Goal: Check status: Check status

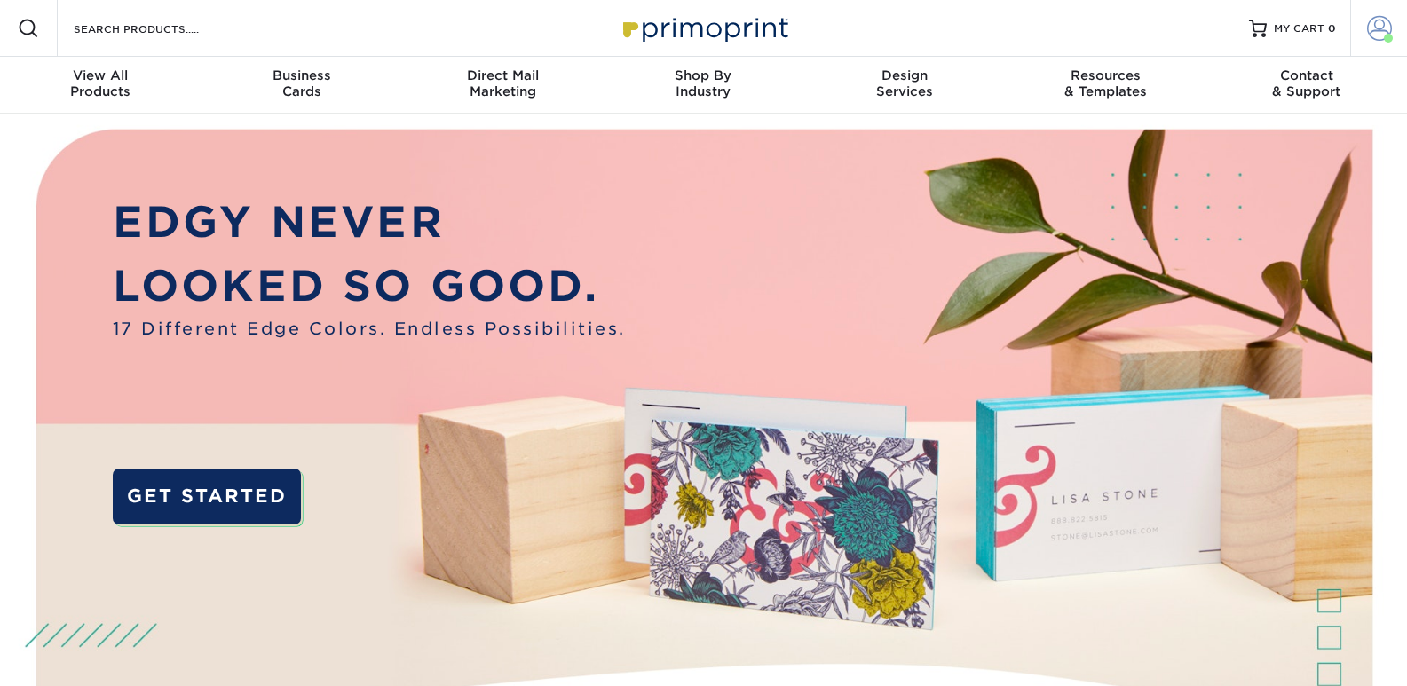
click at [1386, 27] on span at bounding box center [1379, 28] width 25 height 25
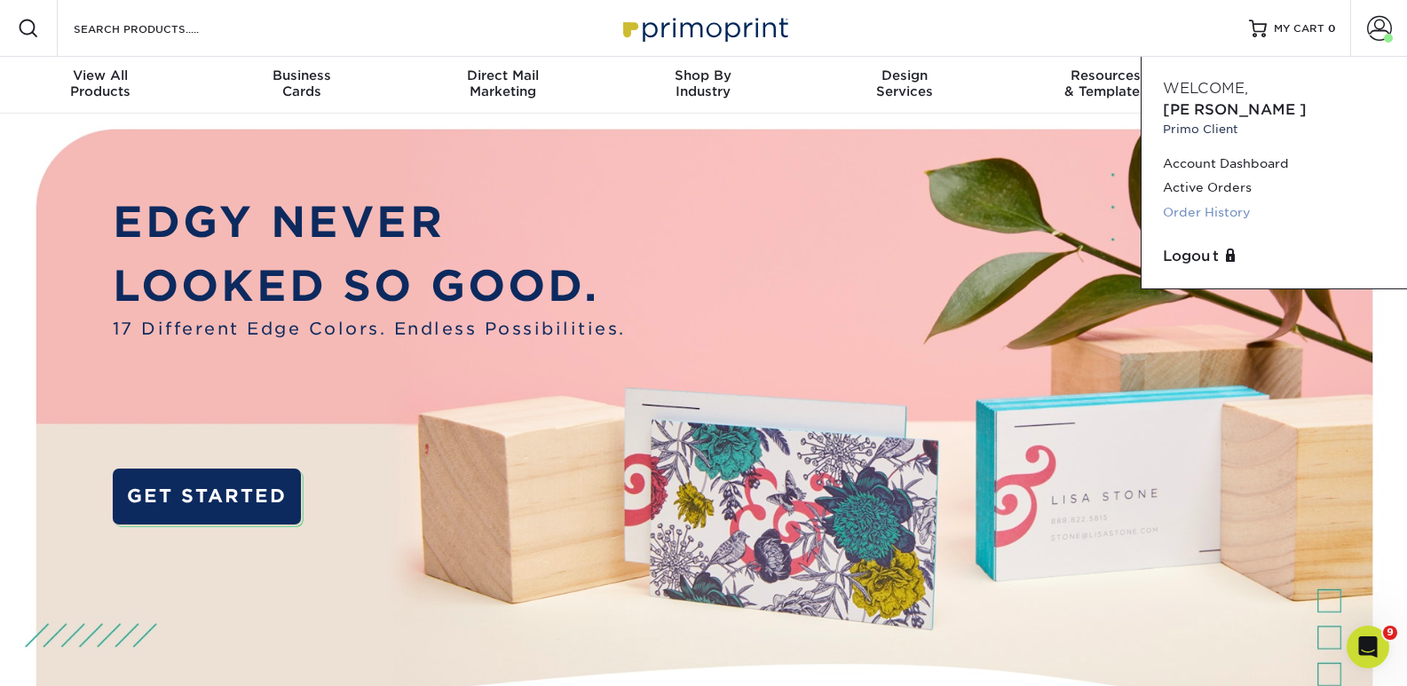
click at [1251, 201] on link "Order History" at bounding box center [1274, 213] width 223 height 24
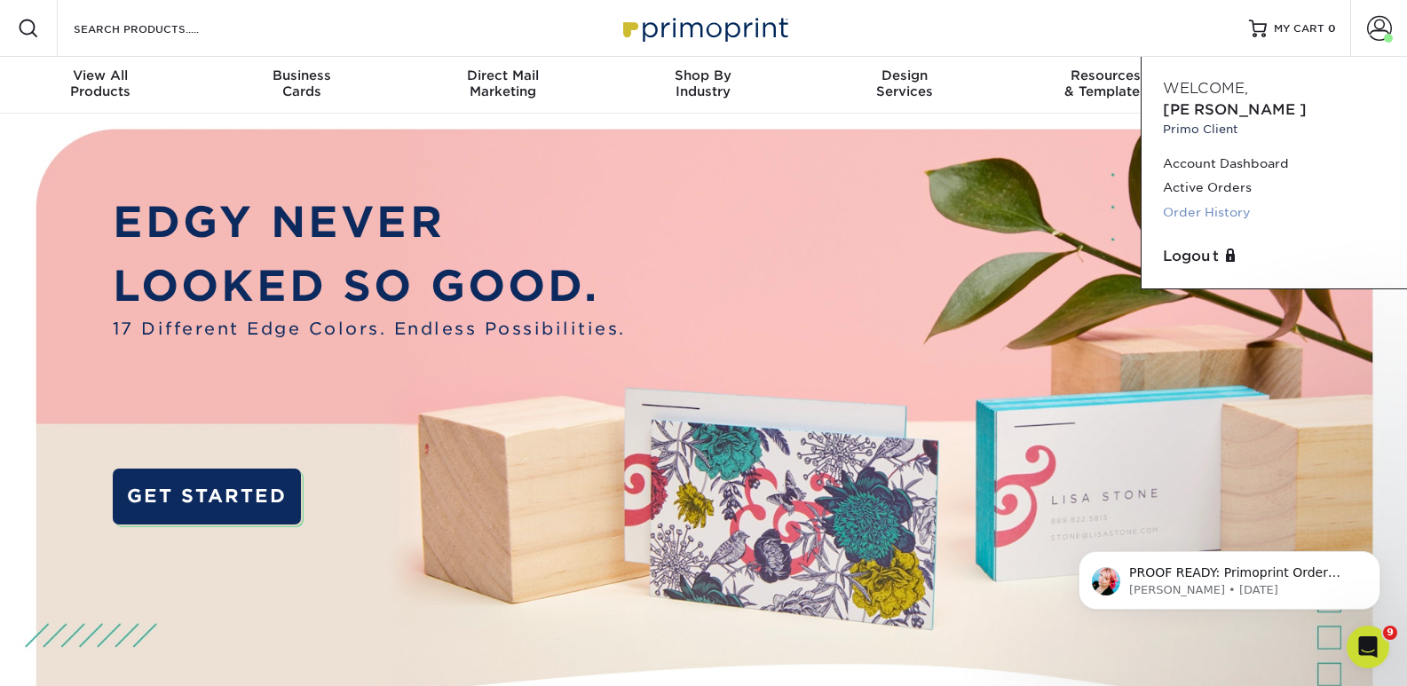
click at [1217, 201] on link "Order History" at bounding box center [1274, 213] width 223 height 24
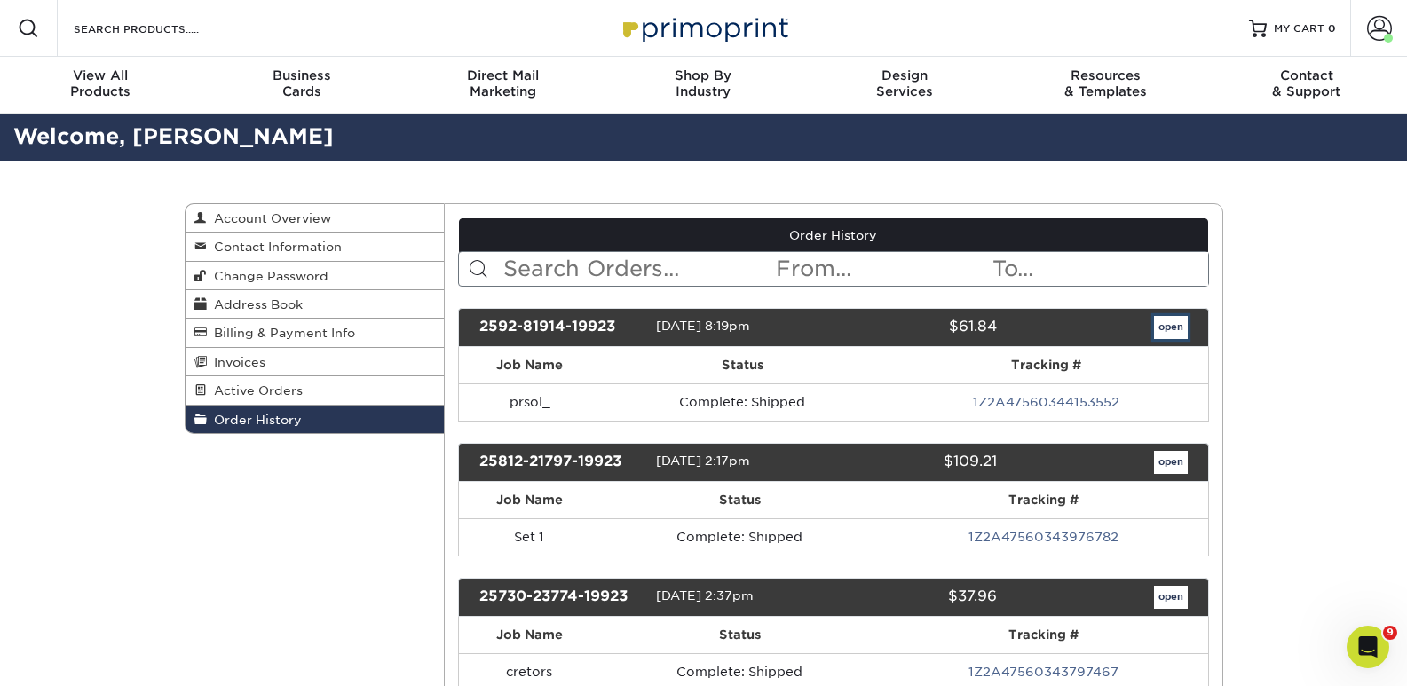
click at [1172, 325] on link "open" at bounding box center [1171, 327] width 34 height 23
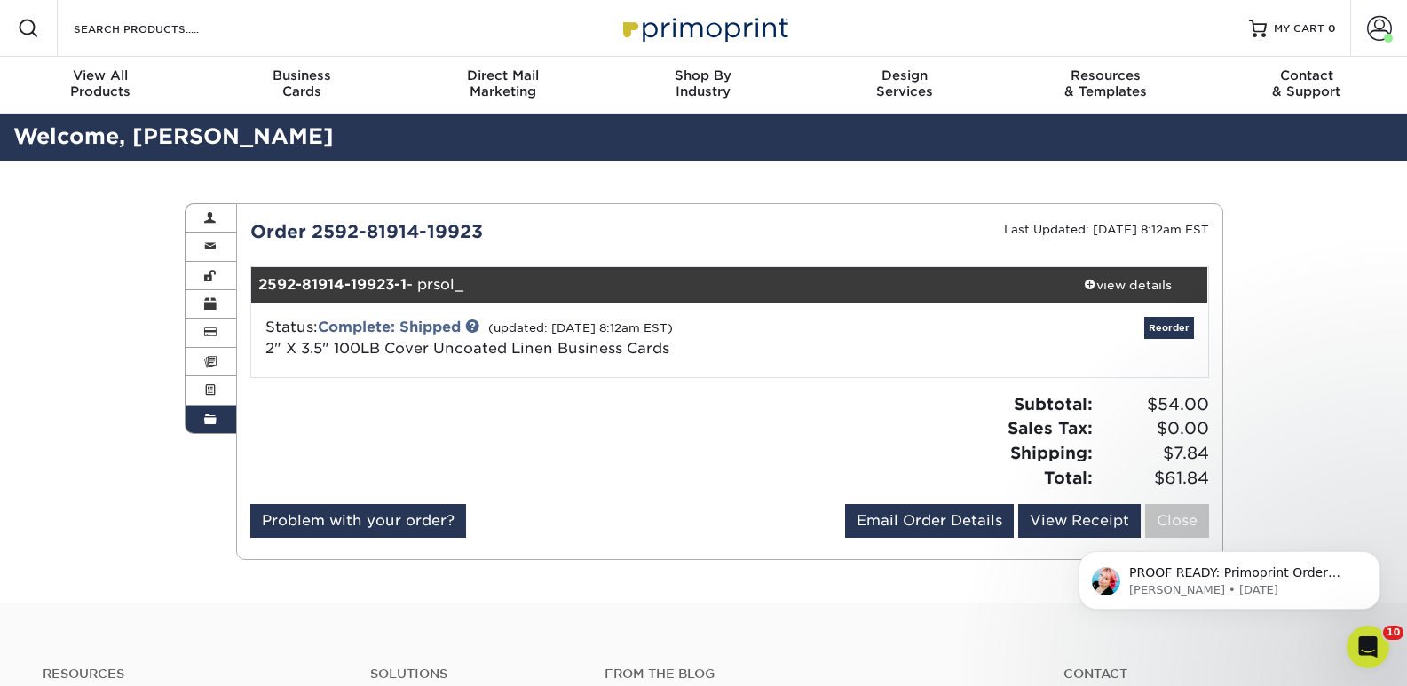
click at [1062, 515] on html "PROOF READY: Primoprint Order 2592-81914-19923 Thank you for placing your print…" at bounding box center [1229, 576] width 355 height 124
click at [1080, 519] on html "PROOF READY: Primoprint Order 2592-81914-19923 Thank you for placing your print…" at bounding box center [1229, 576] width 355 height 124
click at [1373, 556] on icon "Dismiss notification" at bounding box center [1376, 556] width 10 height 10
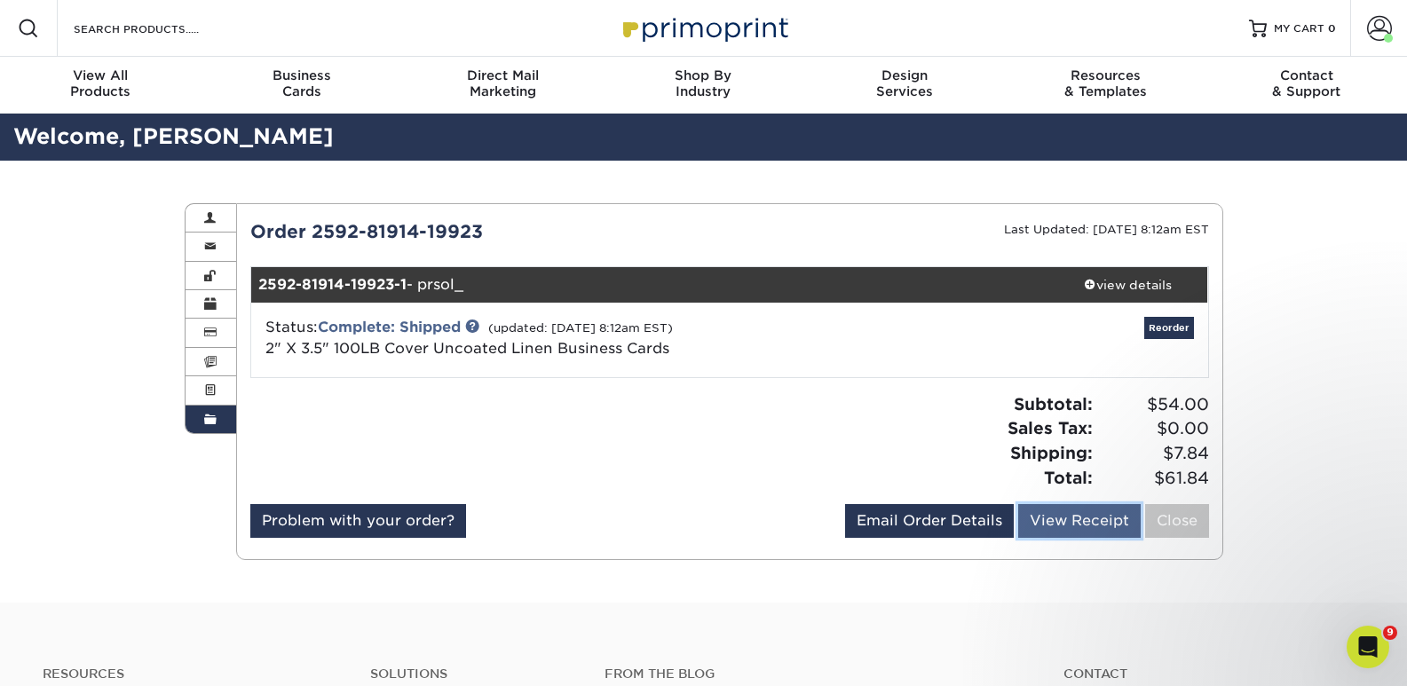
click at [1082, 514] on link "View Receipt" at bounding box center [1079, 521] width 123 height 34
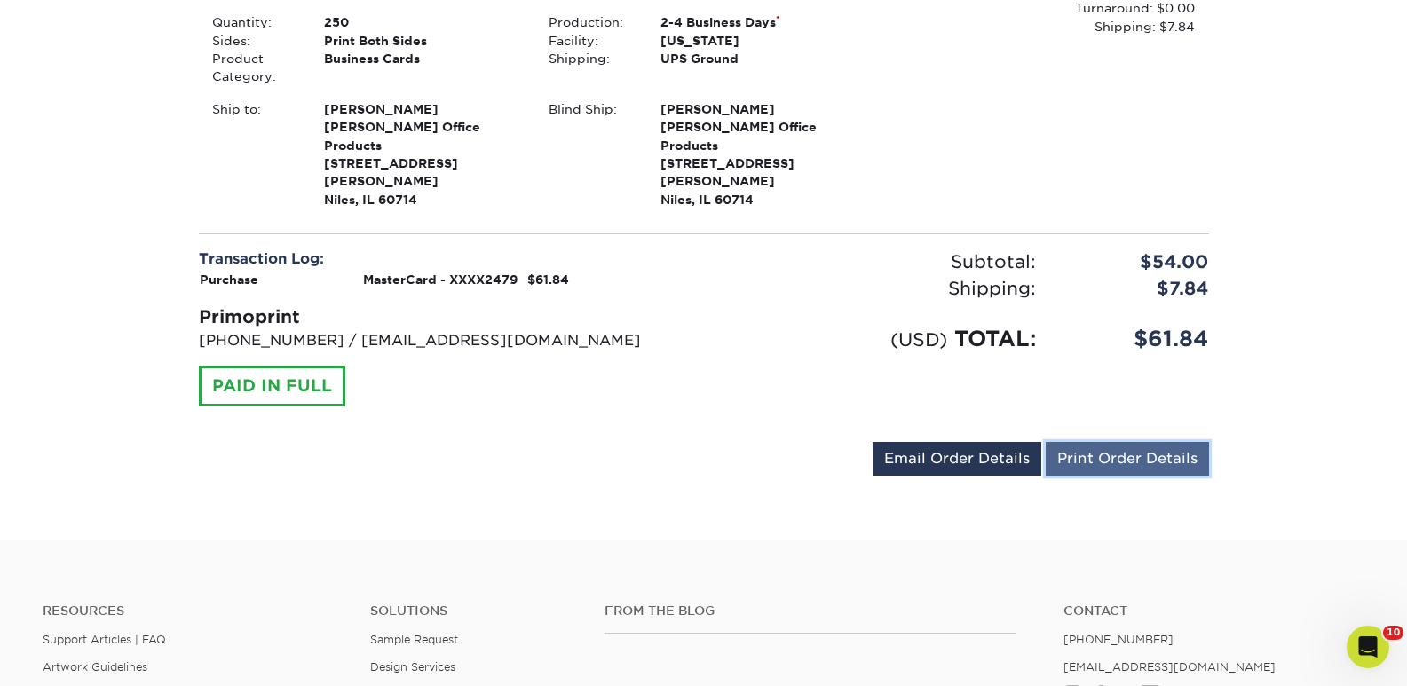
click at [1136, 442] on link "Print Order Details" at bounding box center [1127, 459] width 163 height 34
